Goal: Task Accomplishment & Management: Use online tool/utility

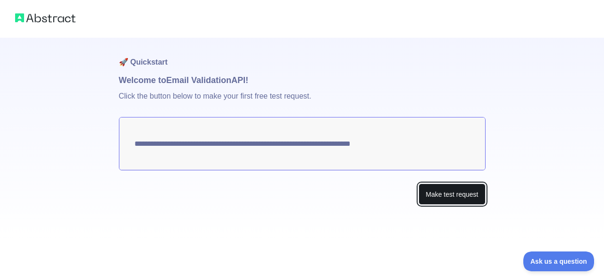
click at [449, 193] on button "Make test request" at bounding box center [451, 193] width 66 height 21
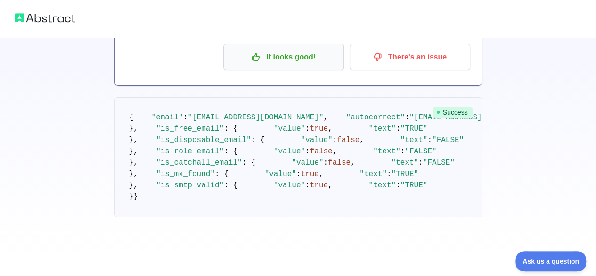
scroll to position [107, 0]
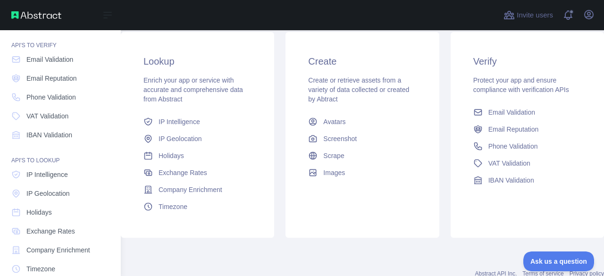
scroll to position [26, 0]
click at [57, 66] on link "Email Validation" at bounding box center [61, 59] width 106 height 17
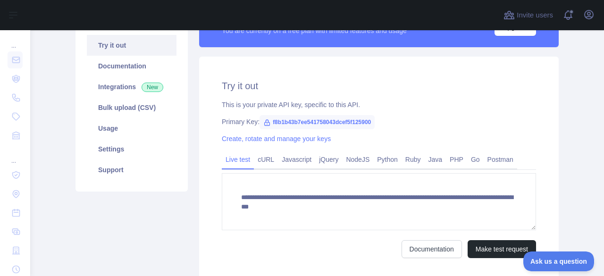
scroll to position [89, 0]
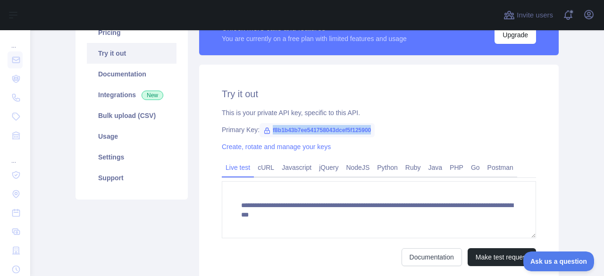
drag, startPoint x: 372, startPoint y: 129, endPoint x: 265, endPoint y: 133, distance: 106.6
click at [265, 133] on div "Primary Key: f8b1b43b7ee541758043dcef5f125900" at bounding box center [379, 129] width 314 height 9
copy span "f8b1b43b7ee541758043dcef5f125900"
